Goal: Find specific page/section: Find specific page/section

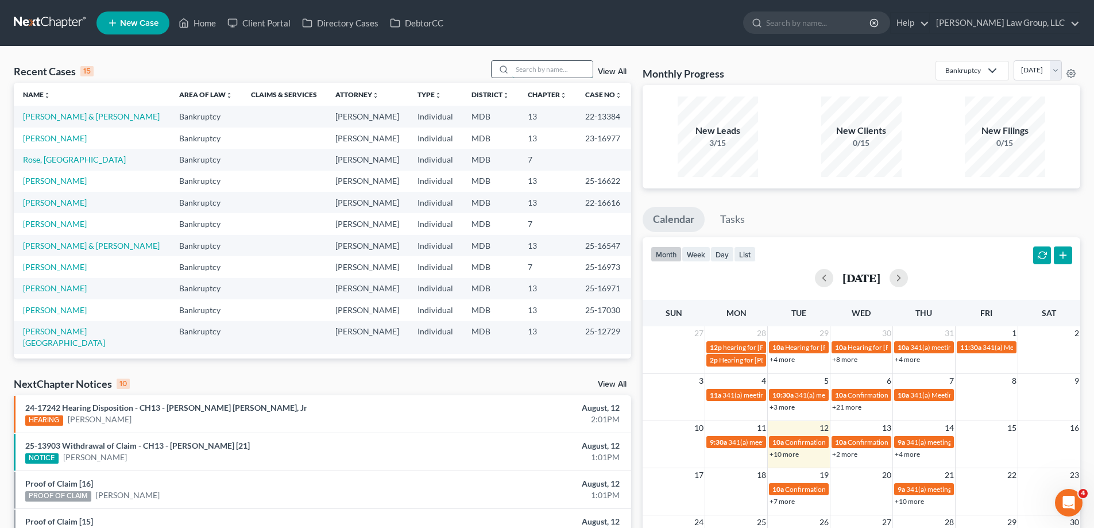
click at [543, 72] on input "search" at bounding box center [552, 69] width 80 height 17
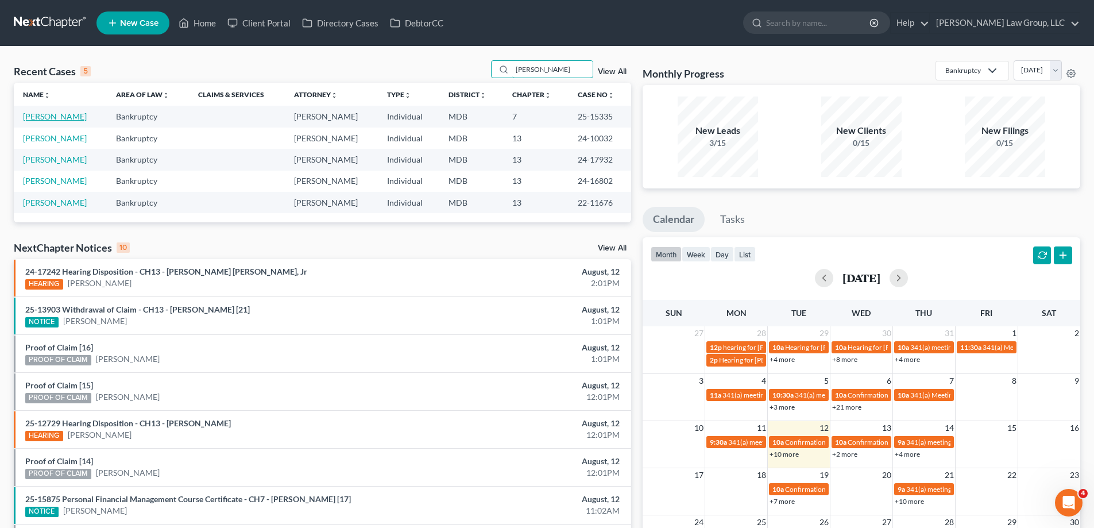
type input "[PERSON_NAME]"
click at [64, 118] on link "[PERSON_NAME]" at bounding box center [55, 116] width 64 height 10
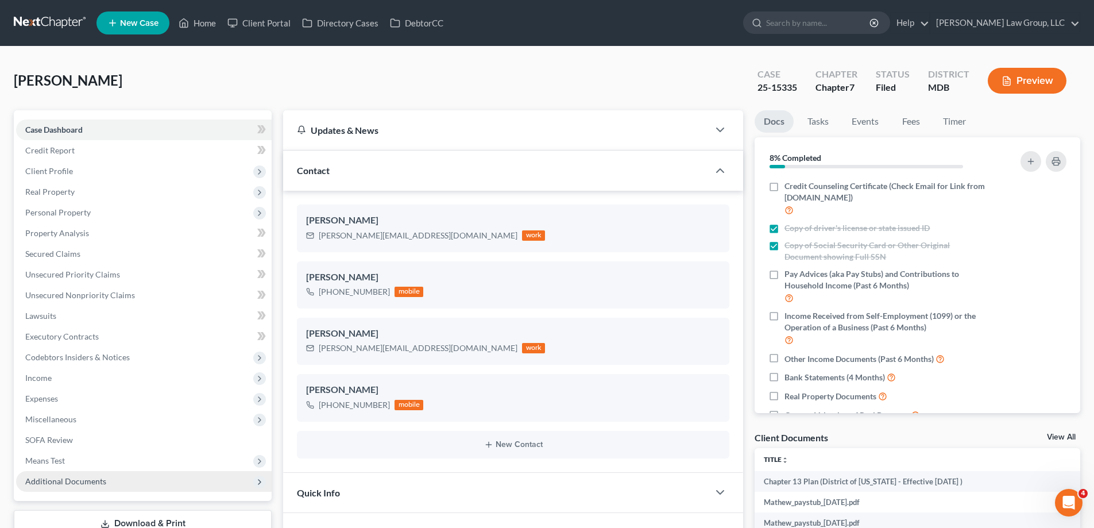
click at [89, 471] on span "Additional Documents" at bounding box center [144, 481] width 256 height 21
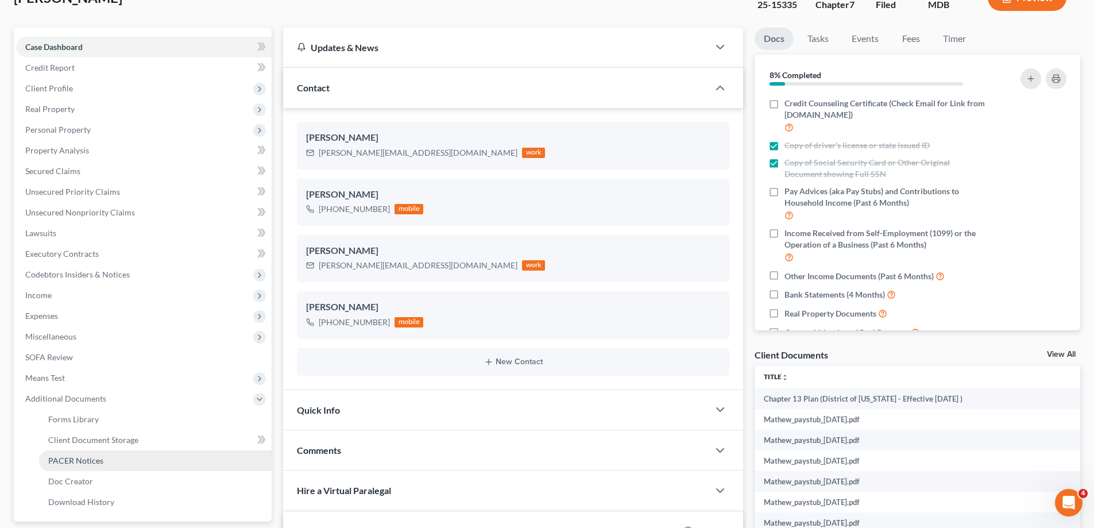
click at [96, 462] on span "PACER Notices" at bounding box center [75, 460] width 55 height 10
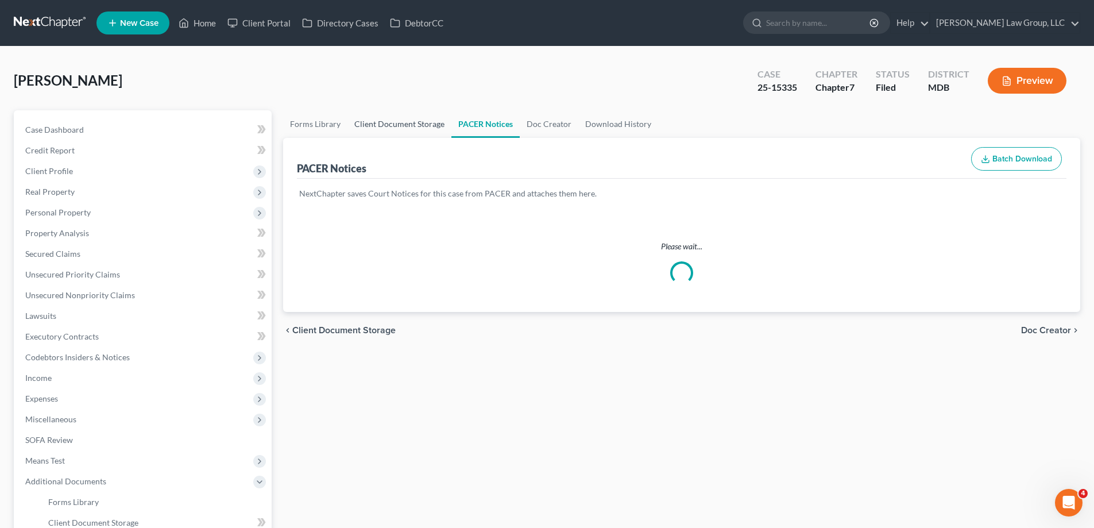
click at [415, 119] on link "Client Document Storage" at bounding box center [399, 124] width 104 height 28
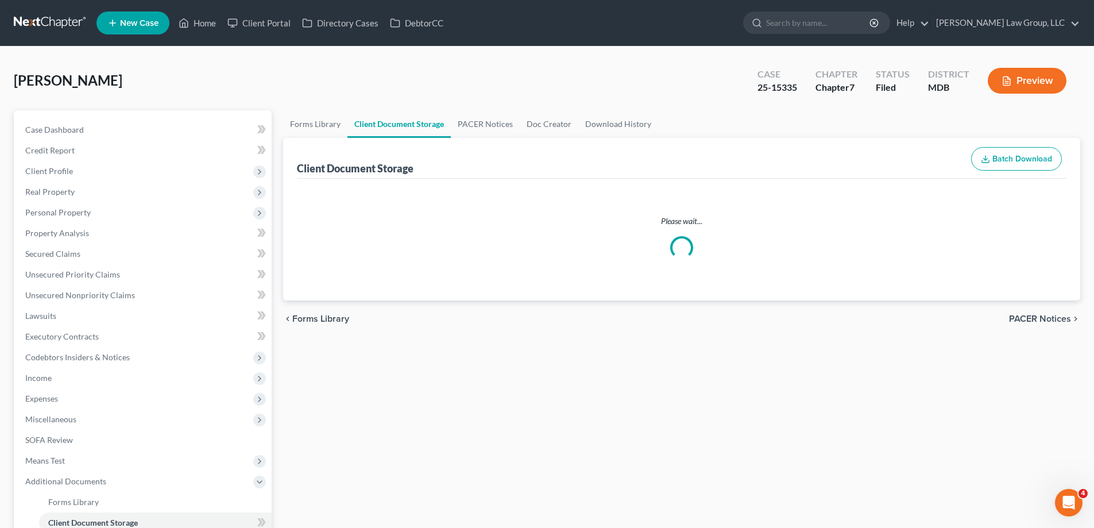
select select "14"
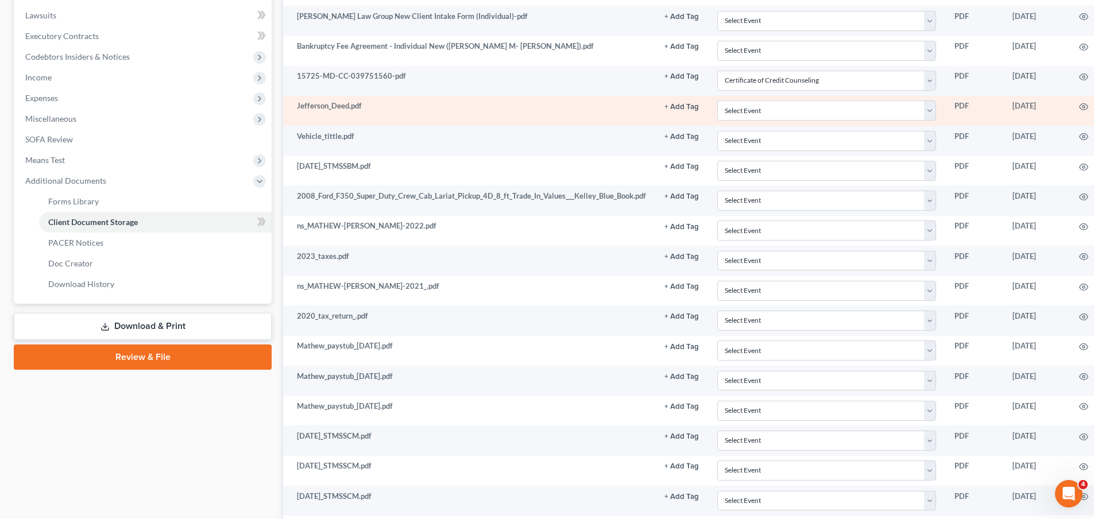
scroll to position [301, 0]
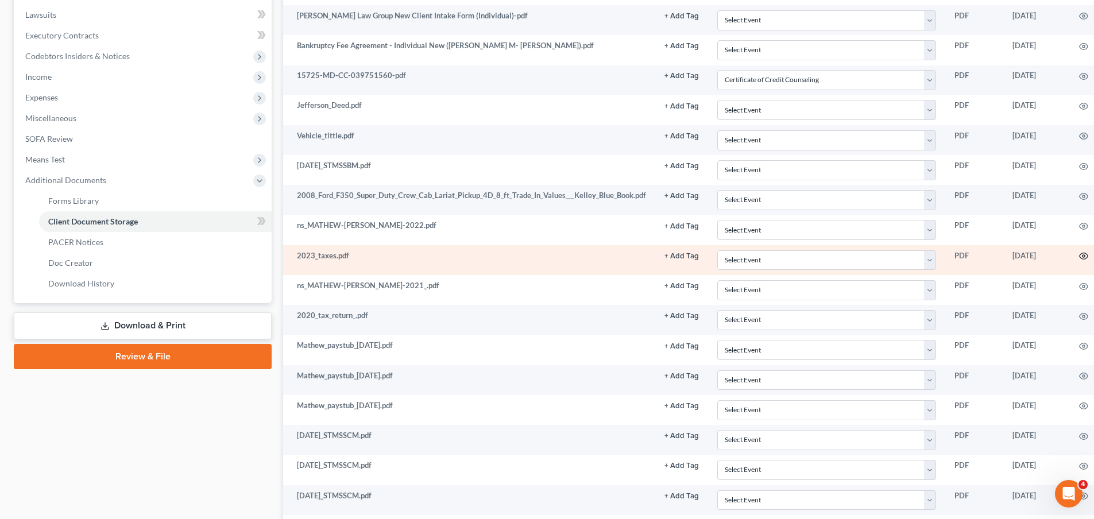
click at [1082, 259] on icon "button" at bounding box center [1084, 256] width 9 height 6
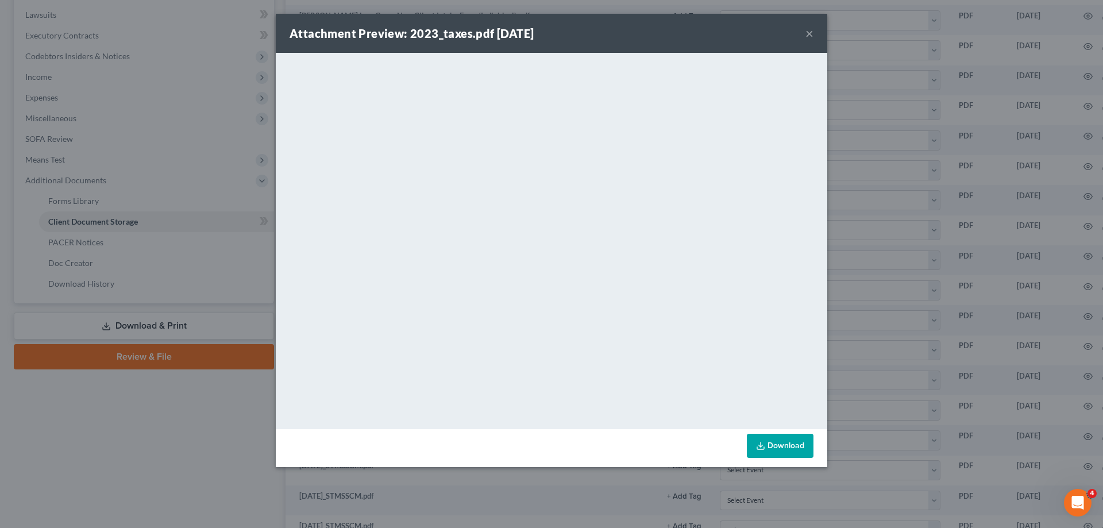
click at [810, 33] on button "×" at bounding box center [809, 33] width 8 height 14
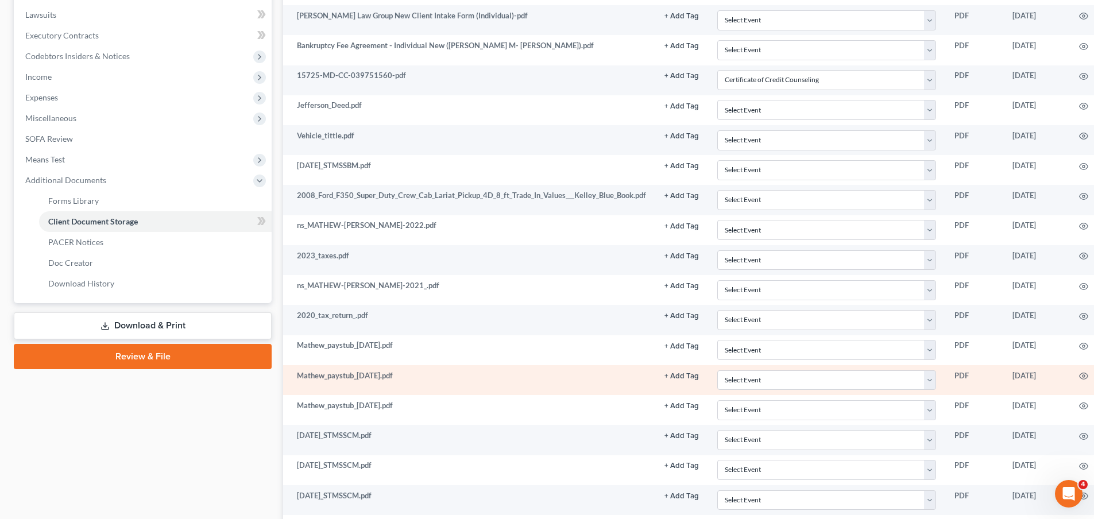
scroll to position [358, 0]
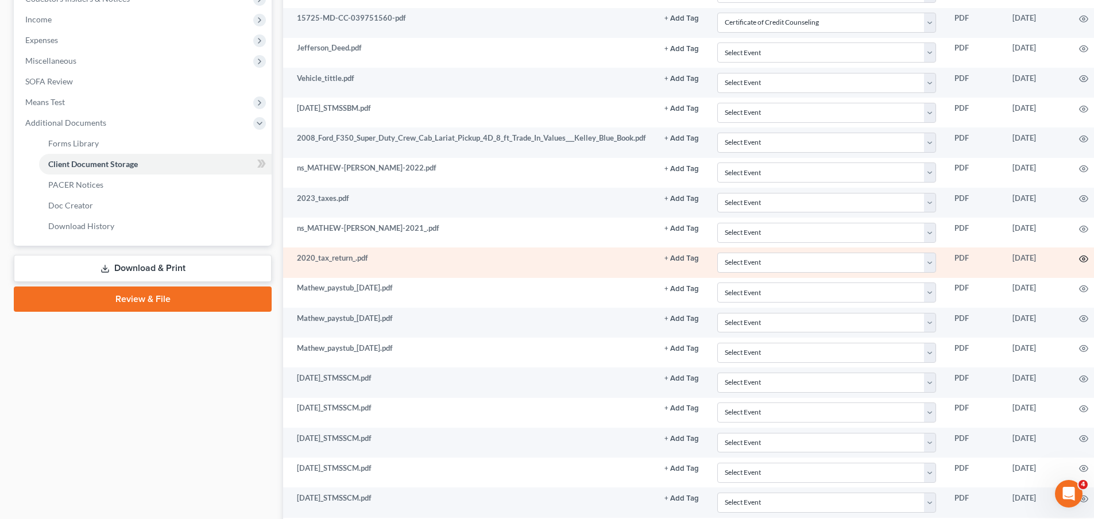
click at [1080, 258] on icon "button" at bounding box center [1083, 258] width 9 height 9
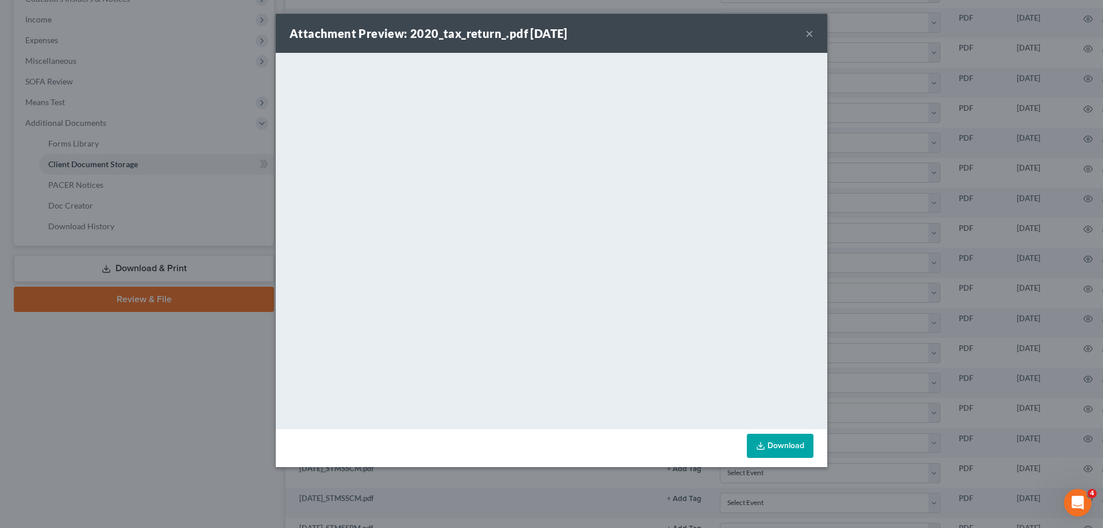
click at [808, 36] on button "×" at bounding box center [809, 33] width 8 height 14
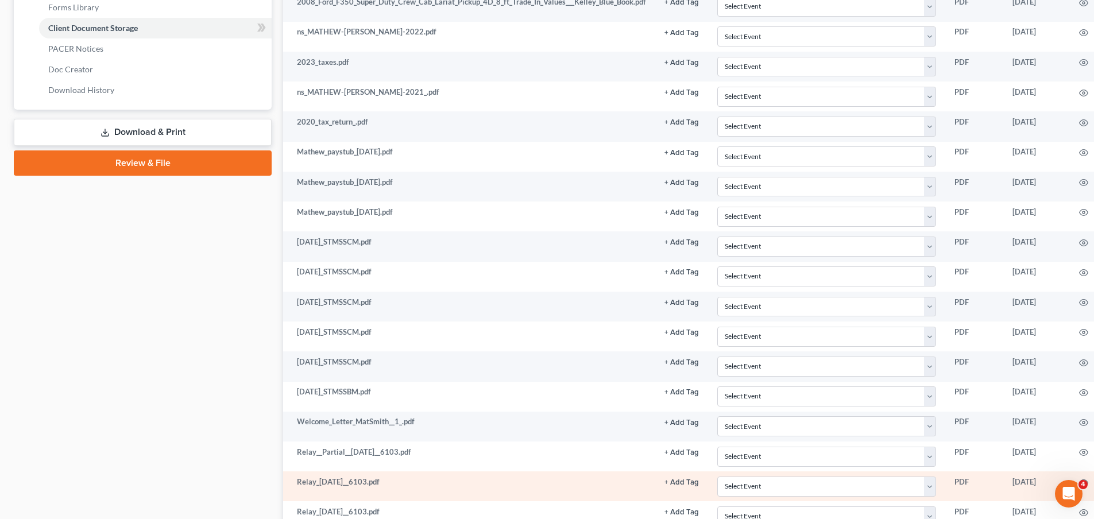
scroll to position [473, 0]
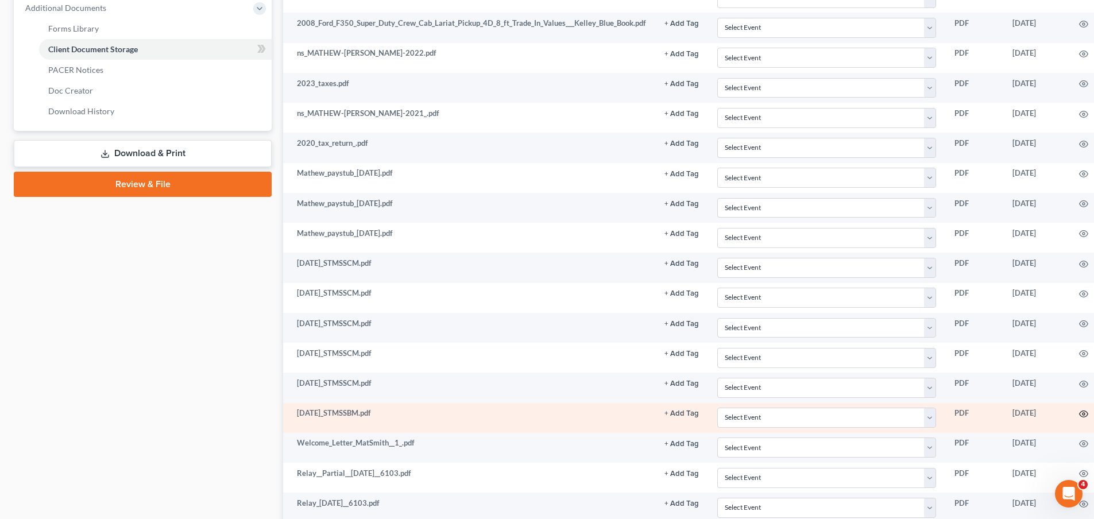
click at [1083, 415] on circle "button" at bounding box center [1084, 414] width 2 height 2
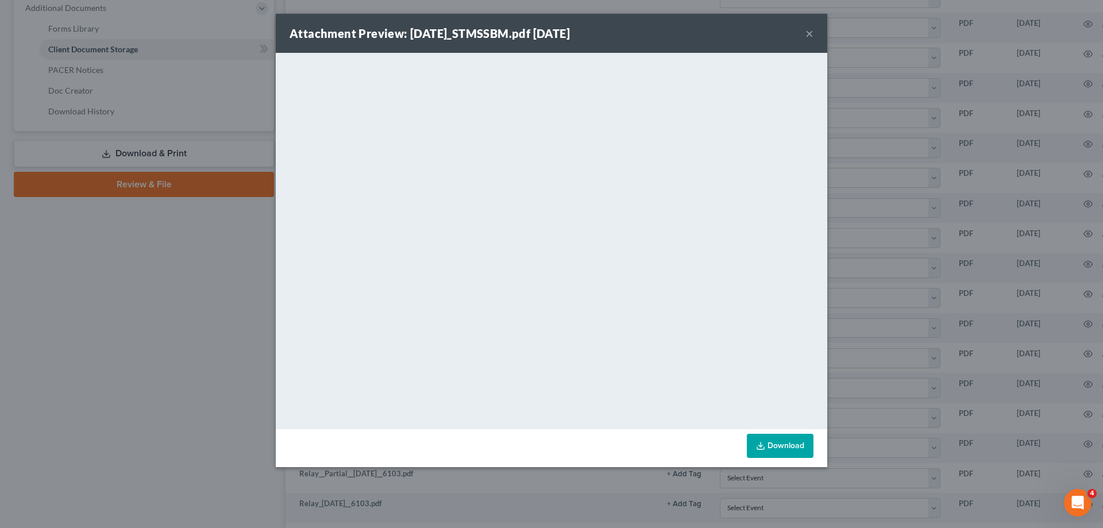
click at [811, 31] on button "×" at bounding box center [809, 33] width 8 height 14
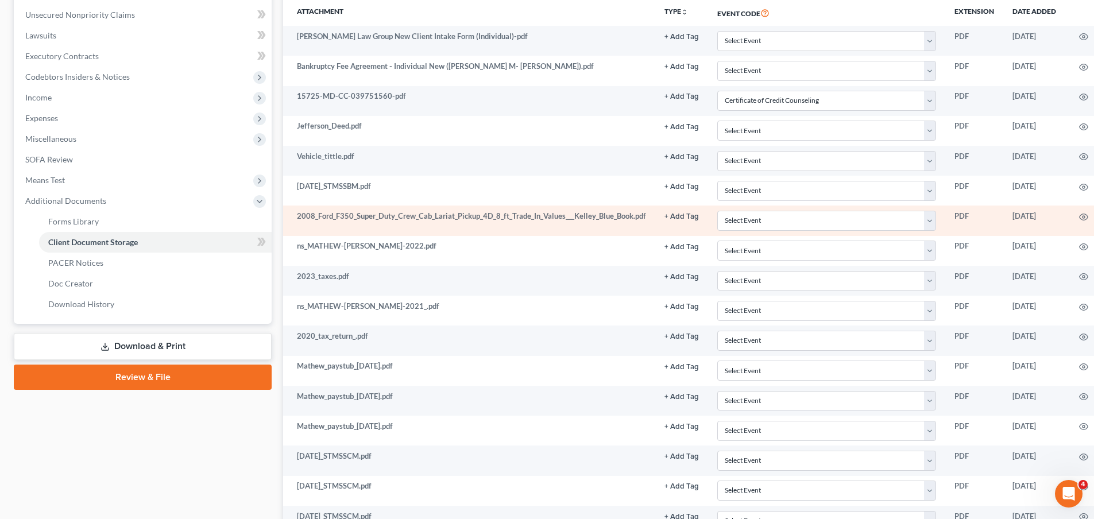
scroll to position [301, 0]
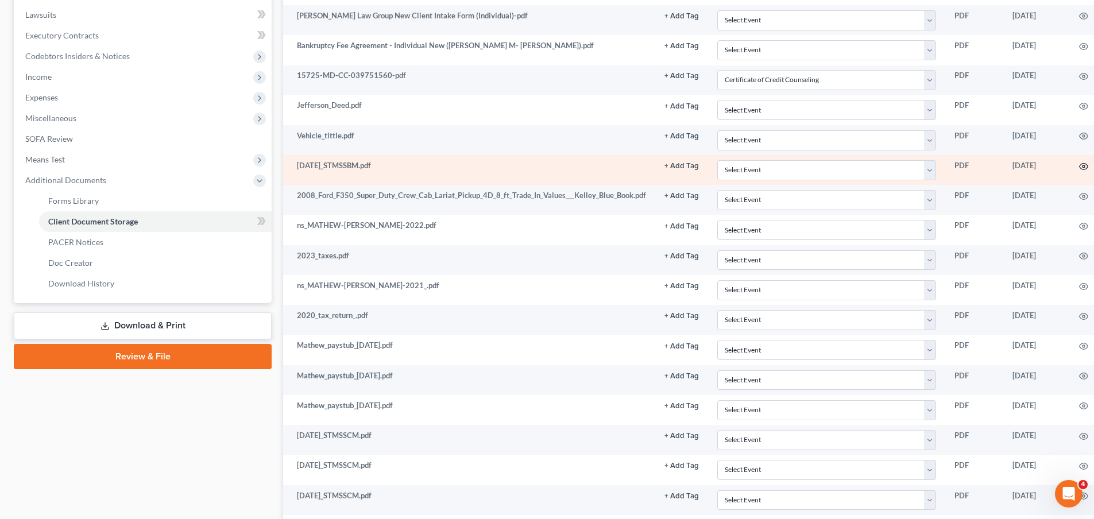
click at [1079, 165] on icon "button" at bounding box center [1083, 166] width 9 height 9
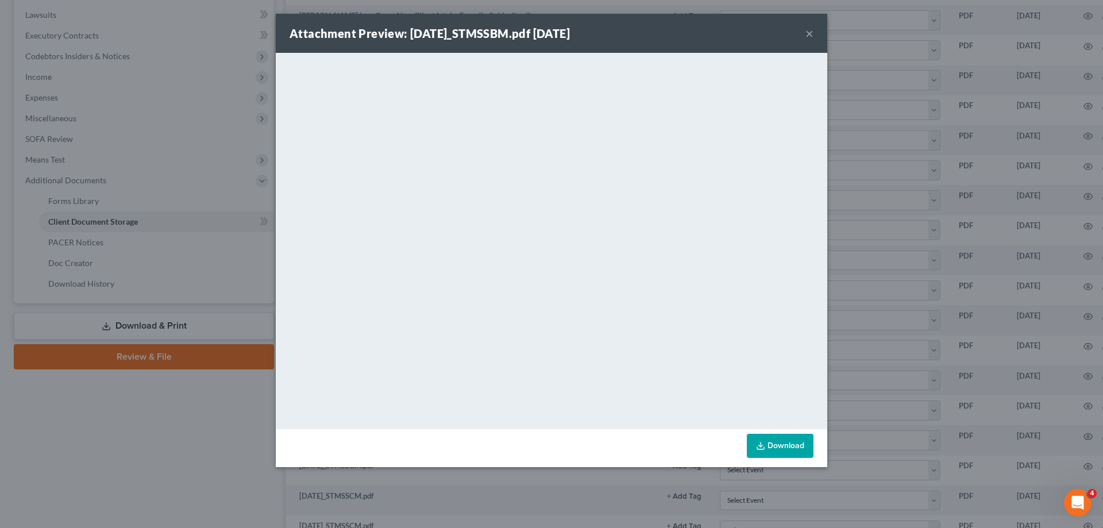
click at [810, 32] on button "×" at bounding box center [809, 33] width 8 height 14
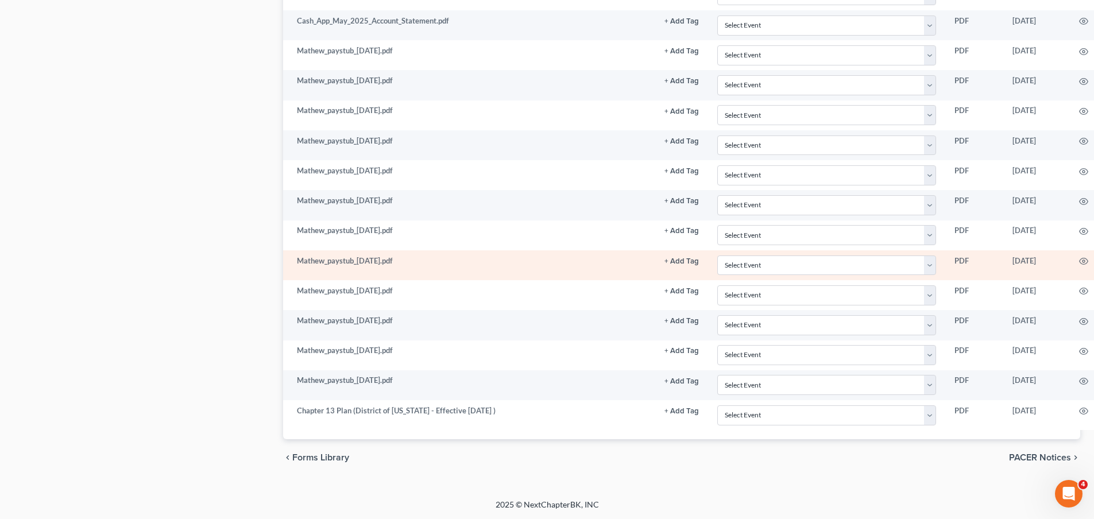
scroll to position [1437, 0]
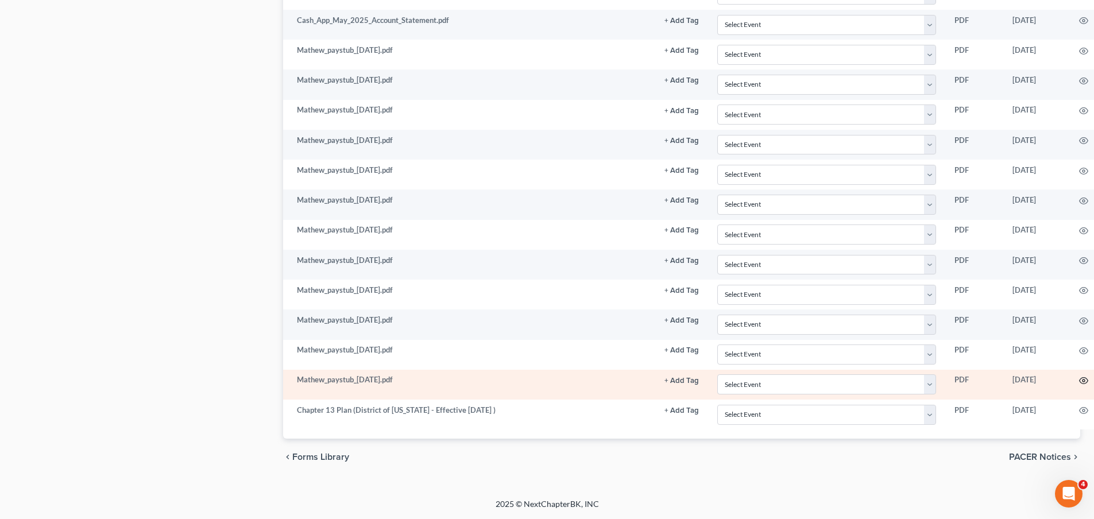
click at [1081, 382] on icon "button" at bounding box center [1083, 380] width 9 height 9
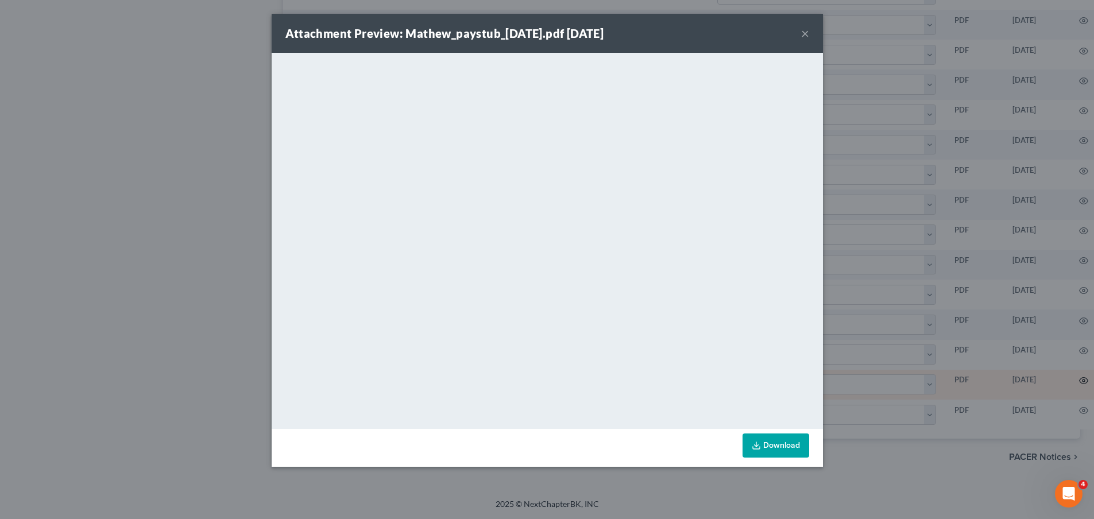
scroll to position [1428, 0]
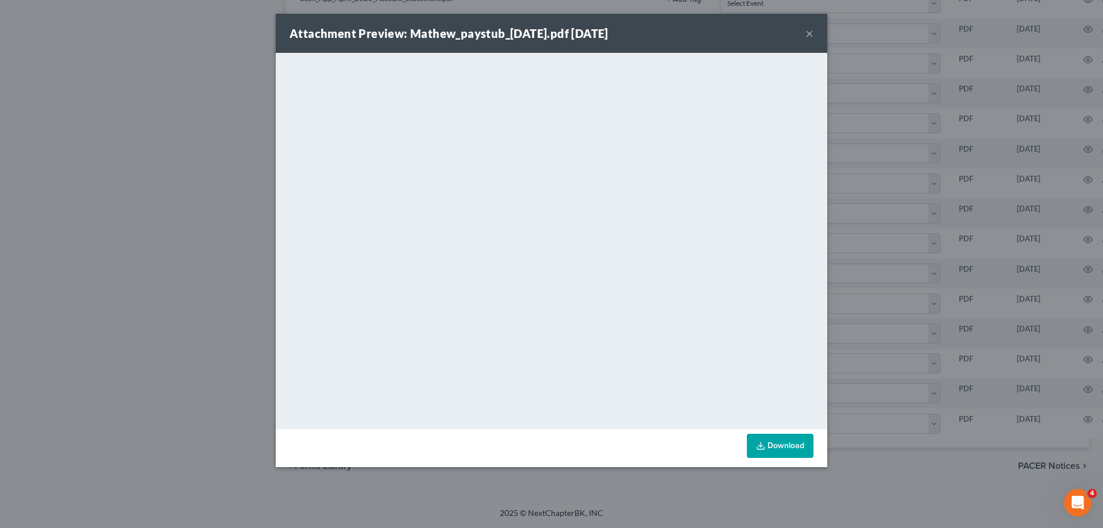
click at [809, 32] on button "×" at bounding box center [809, 33] width 8 height 14
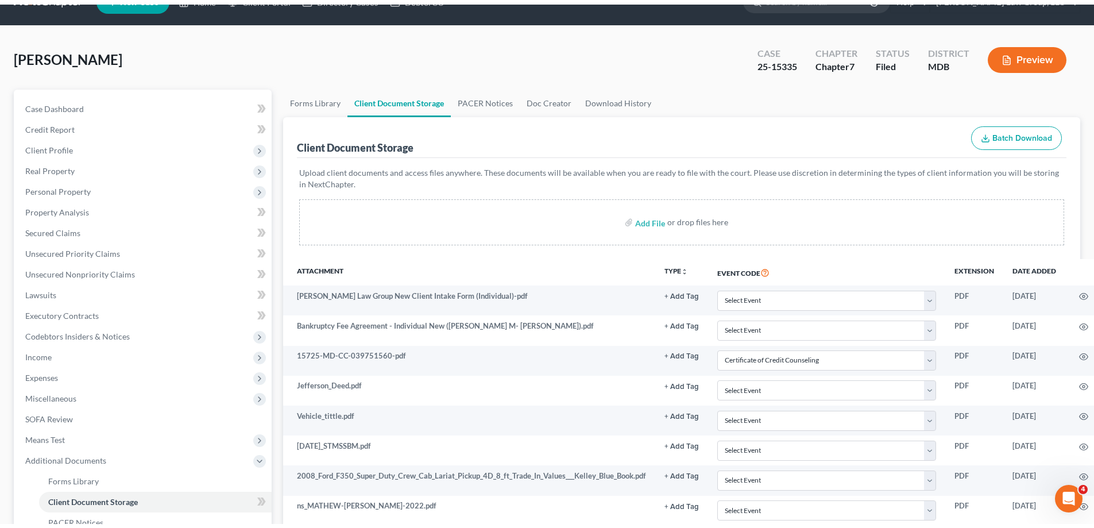
scroll to position [0, 0]
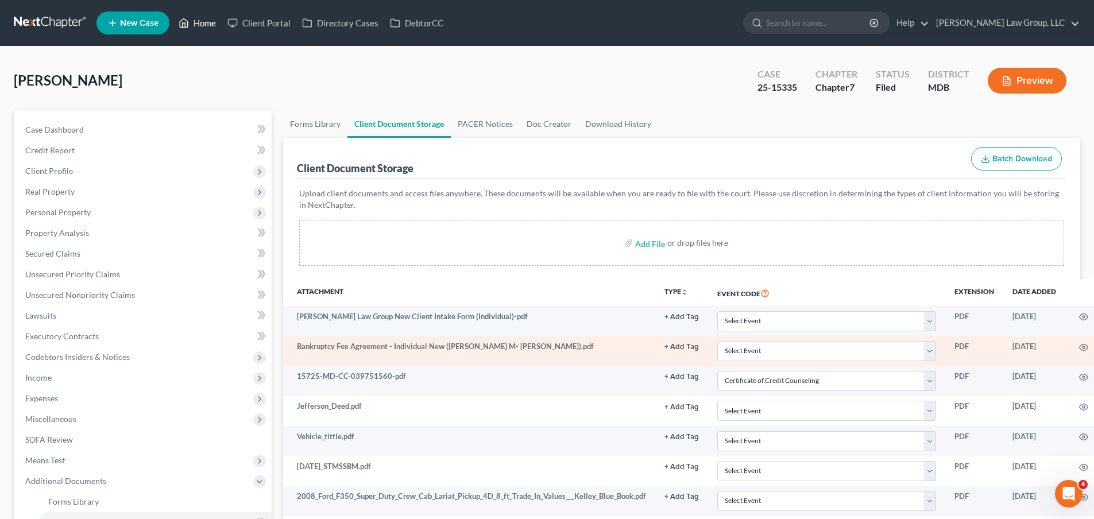
click at [202, 27] on link "Home" at bounding box center [197, 23] width 49 height 21
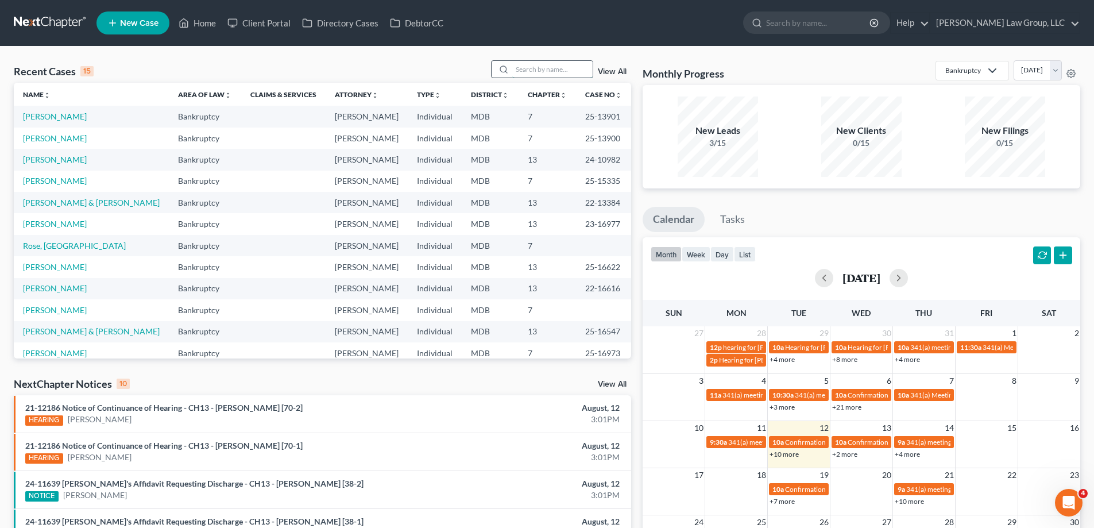
click at [546, 66] on input "search" at bounding box center [552, 69] width 80 height 17
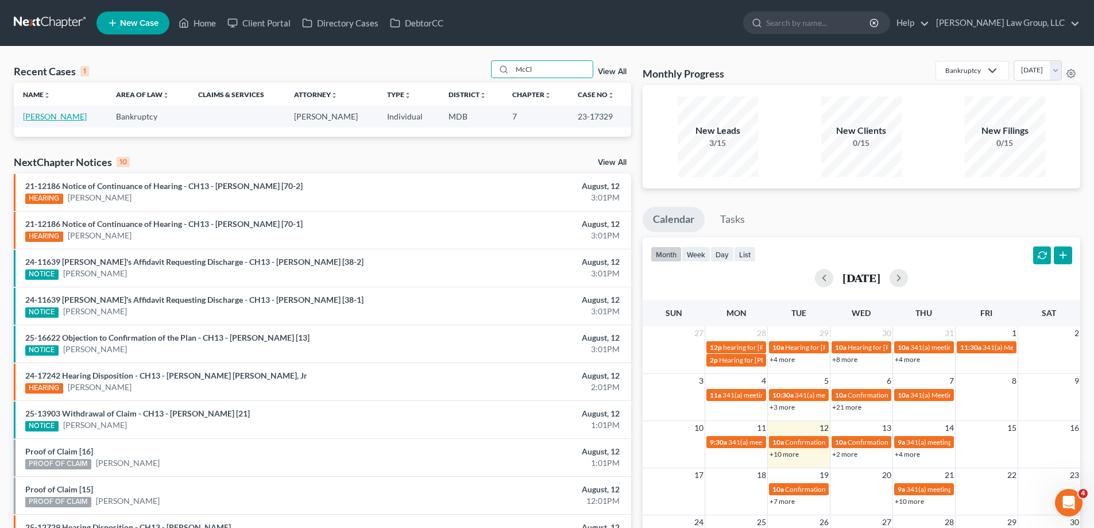
type input "McCl"
click at [60, 116] on link "[PERSON_NAME]" at bounding box center [55, 116] width 64 height 10
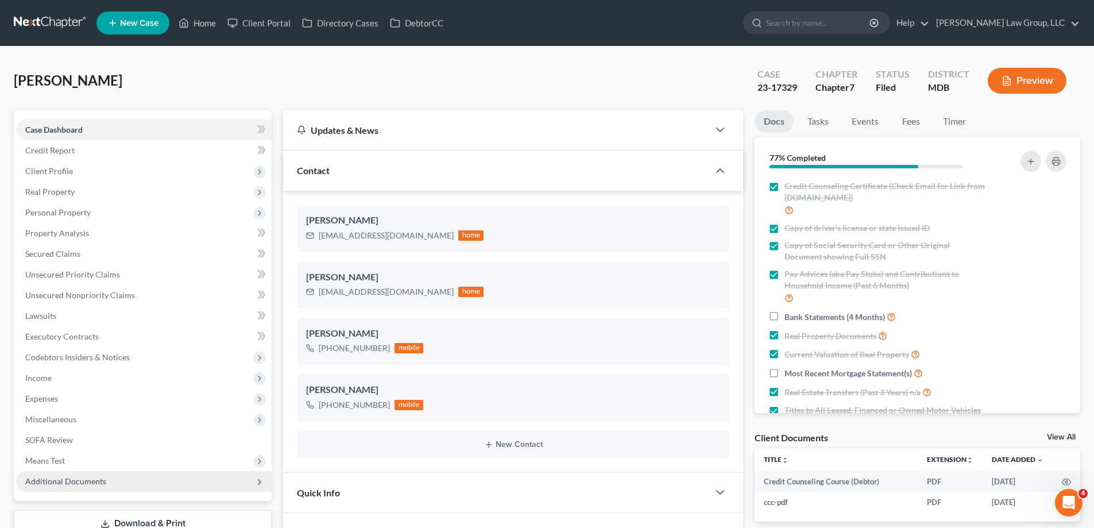
click at [107, 483] on span "Additional Documents" at bounding box center [144, 481] width 256 height 21
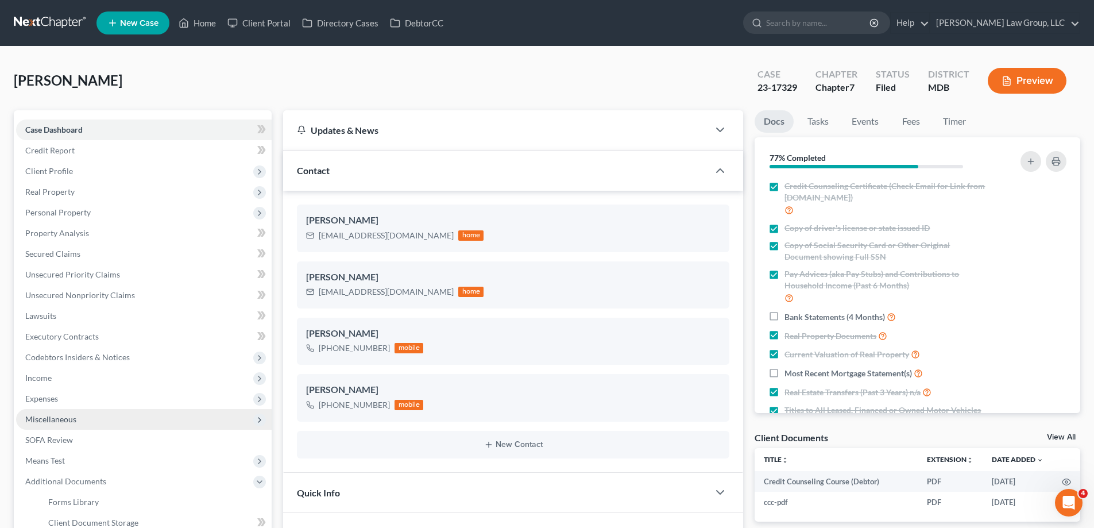
scroll to position [230, 0]
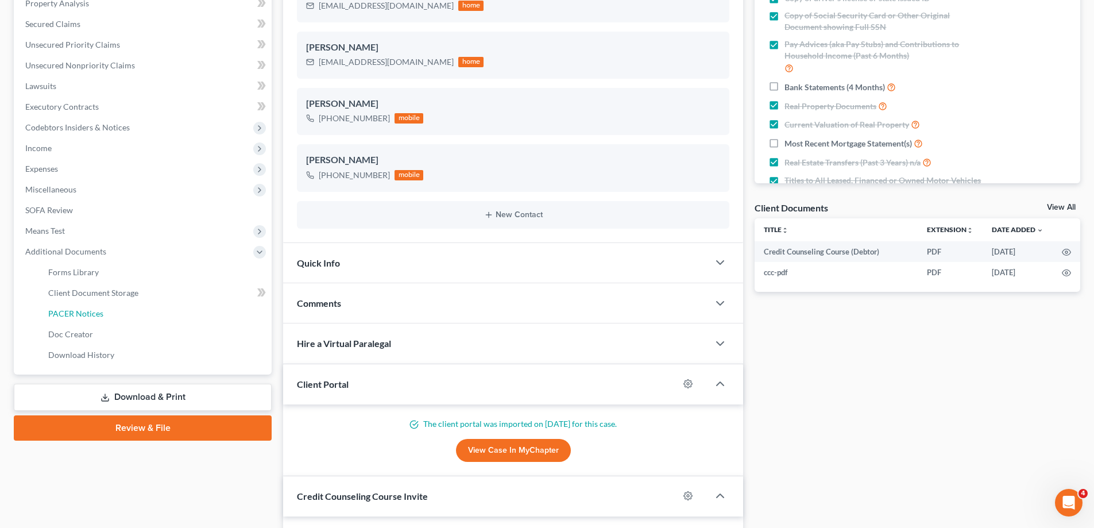
click at [114, 312] on link "PACER Notices" at bounding box center [155, 313] width 233 height 21
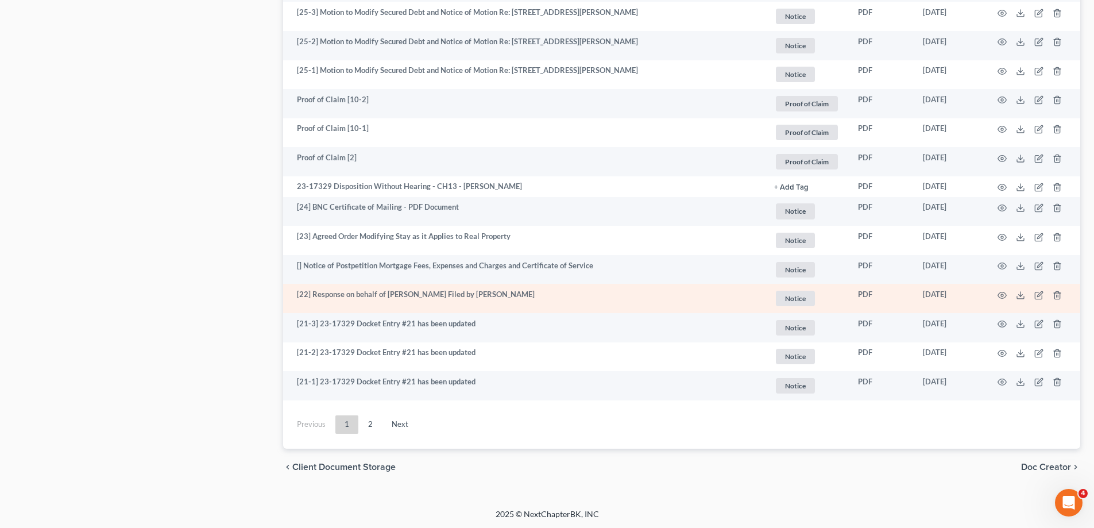
scroll to position [2013, 0]
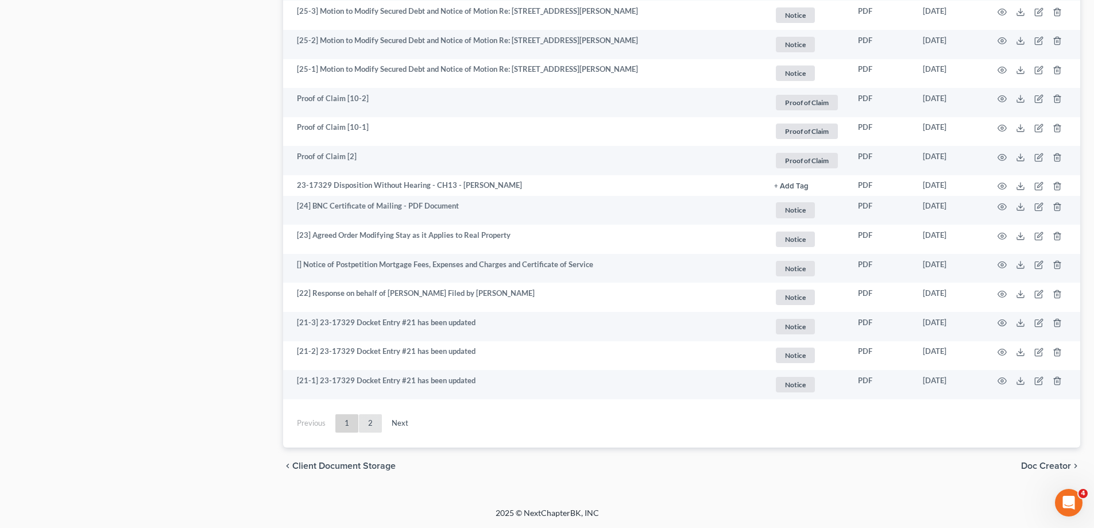
click at [364, 422] on link "2" at bounding box center [370, 423] width 23 height 18
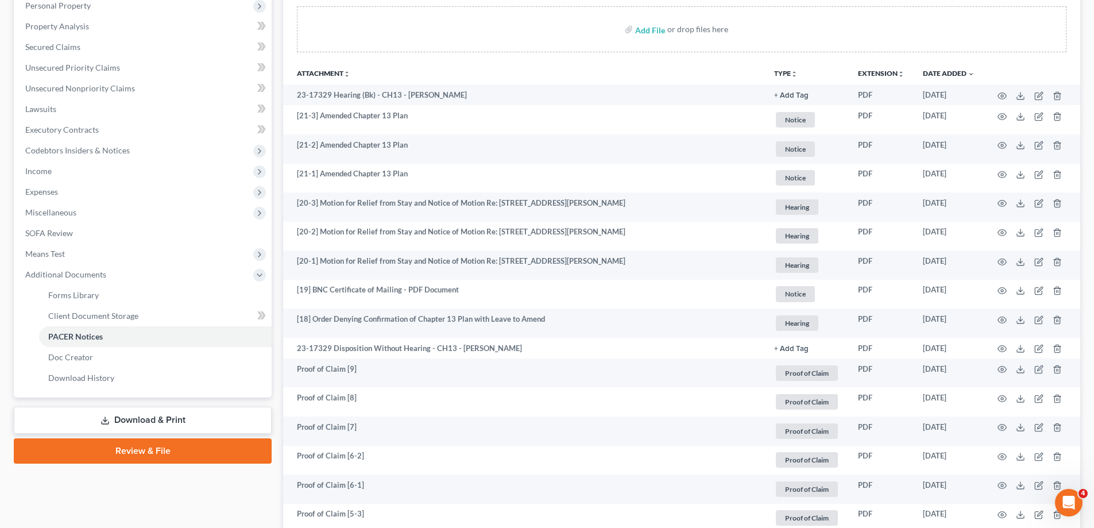
scroll to position [0, 0]
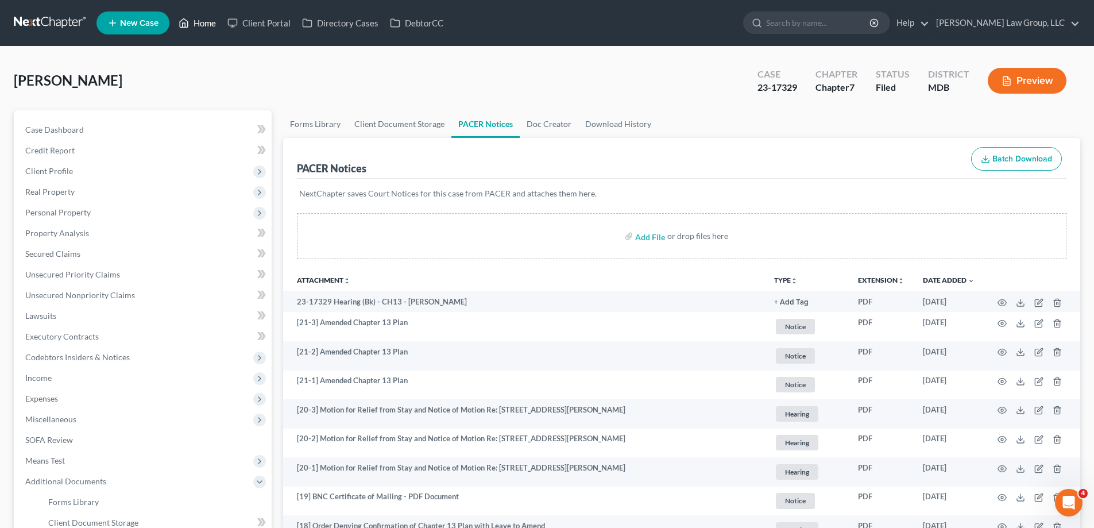
click at [217, 26] on link "Home" at bounding box center [197, 23] width 49 height 21
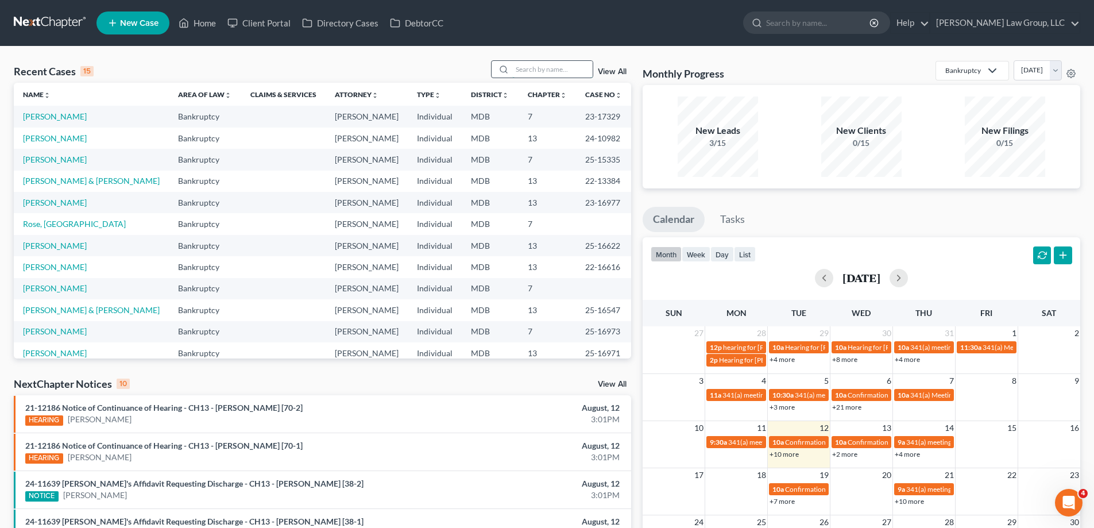
click at [535, 71] on input "search" at bounding box center [552, 69] width 80 height 17
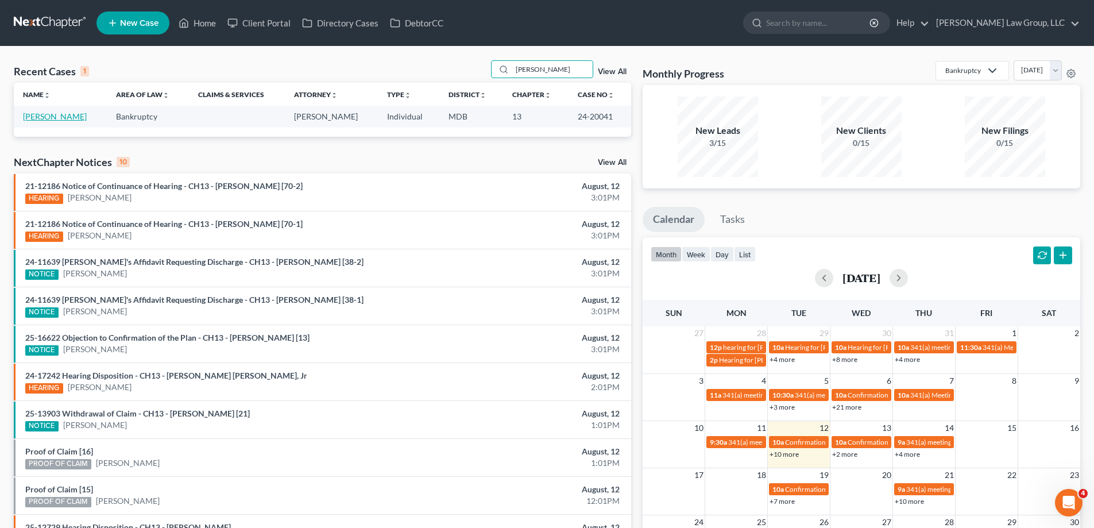
type input "[PERSON_NAME]"
click at [62, 121] on link "[PERSON_NAME]" at bounding box center [55, 116] width 64 height 10
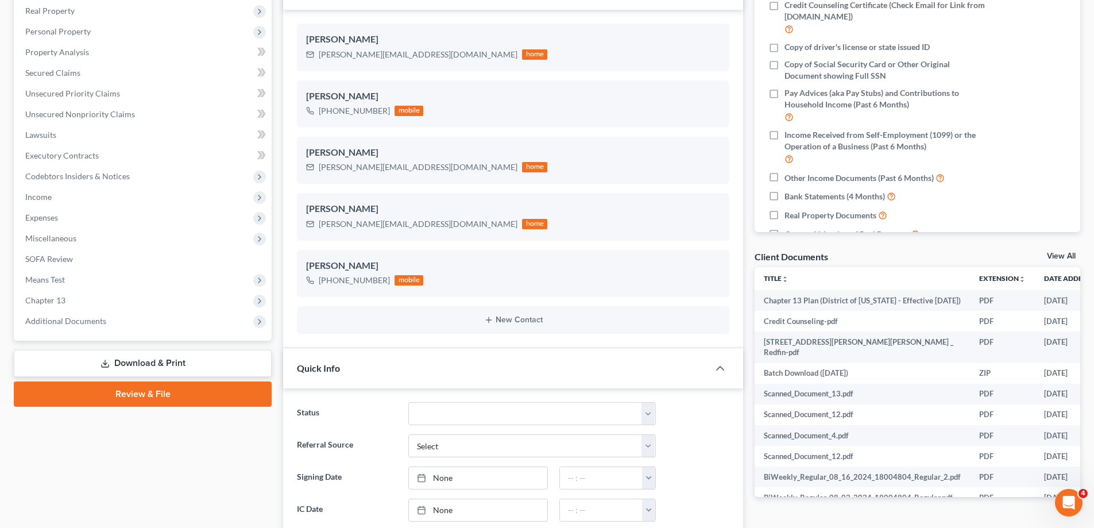
scroll to position [287, 0]
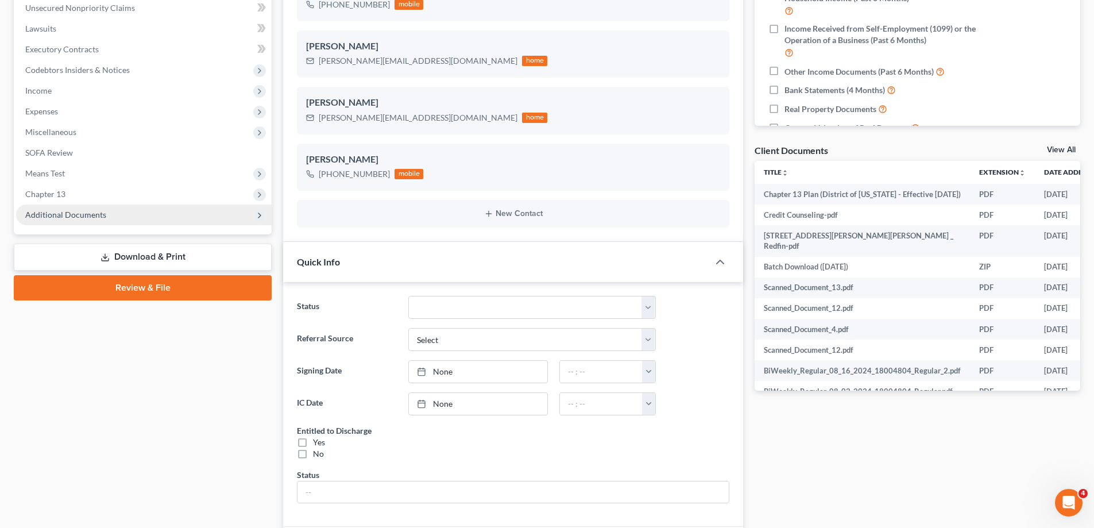
click at [106, 213] on span "Additional Documents" at bounding box center [144, 214] width 256 height 21
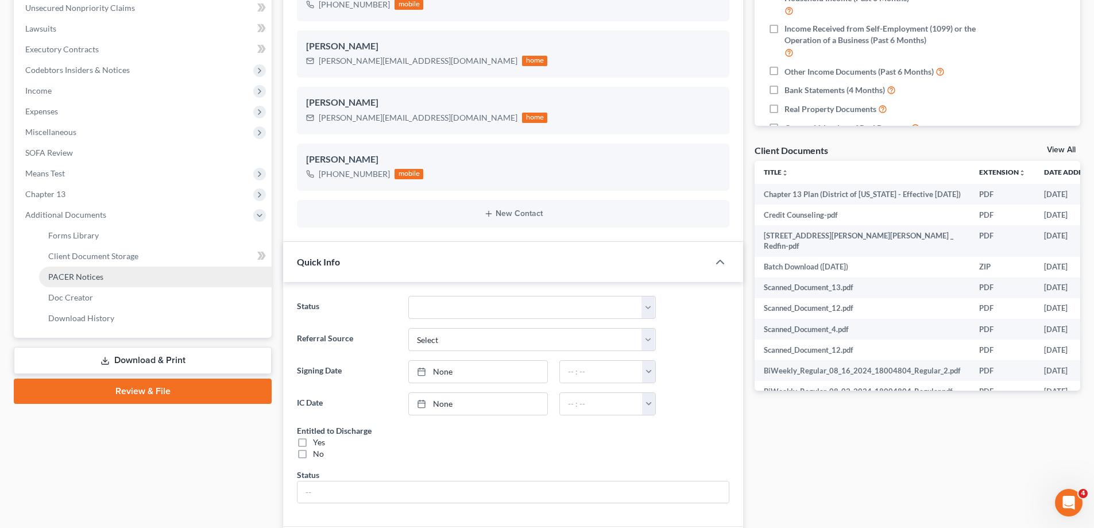
click at [131, 277] on link "PACER Notices" at bounding box center [155, 277] width 233 height 21
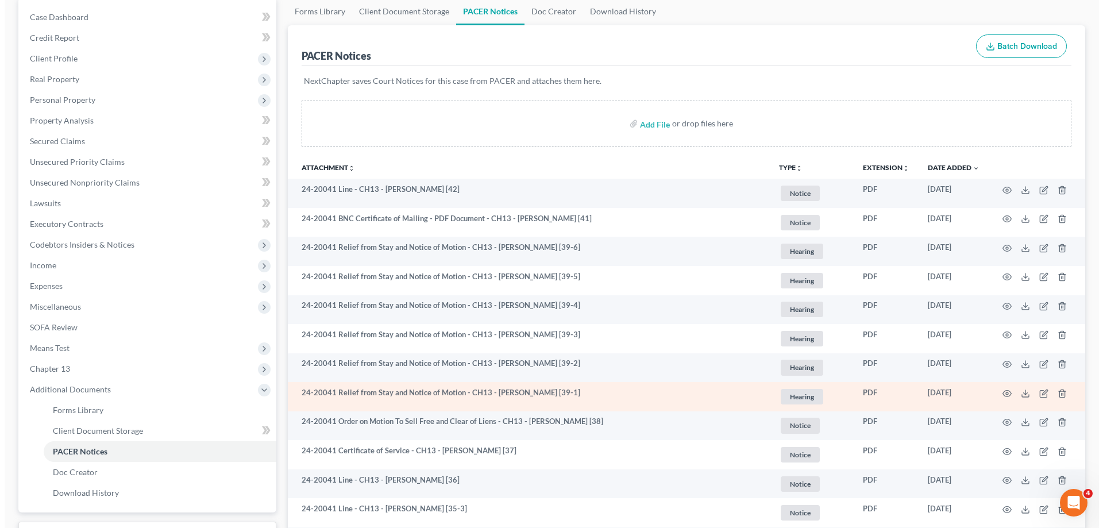
scroll to position [115, 0]
click at [1003, 388] on icon "button" at bounding box center [1002, 391] width 9 height 9
